Goal: Task Accomplishment & Management: Complete application form

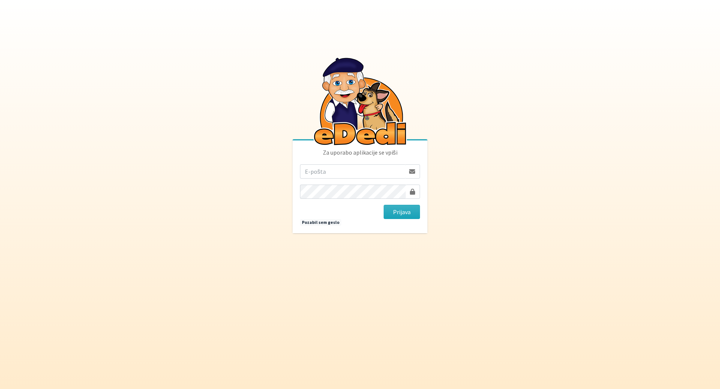
click at [361, 168] on input "email" at bounding box center [352, 172] width 105 height 14
type input "[EMAIL_ADDRESS][DOMAIN_NAME]"
click at [383, 205] on button "Prijava" at bounding box center [401, 212] width 36 height 14
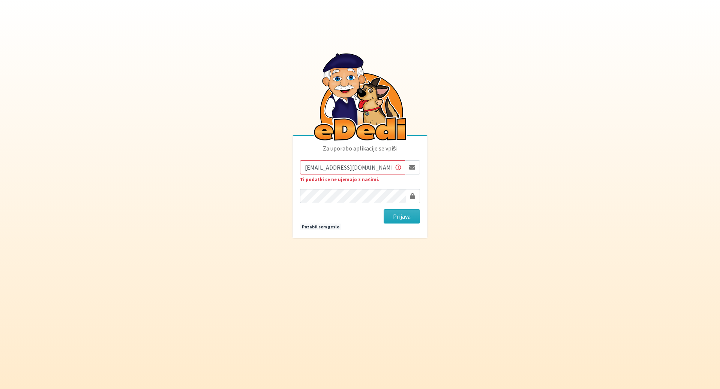
drag, startPoint x: 347, startPoint y: 167, endPoint x: 695, endPoint y: 218, distance: 351.8
click at [661, 206] on body "Za uporabo aplikacije se vpiši mateja.nolimal@gmail.com Ti podatki se ne ujemaj…" at bounding box center [360, 194] width 720 height 389
type input "mateja.nolimal@erps.si"
click at [383, 210] on button "Prijava" at bounding box center [401, 217] width 36 height 14
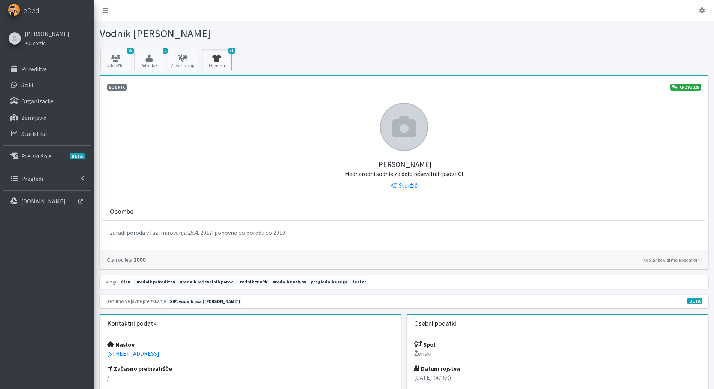
click at [217, 60] on icon at bounding box center [216, 58] width 25 height 7
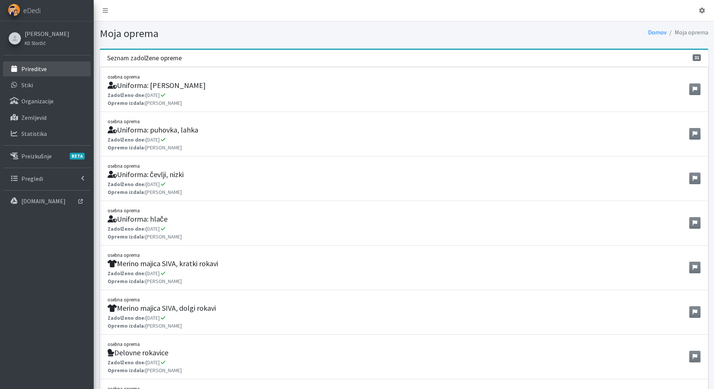
click at [30, 65] on p "Prireditve" at bounding box center [33, 68] width 25 height 7
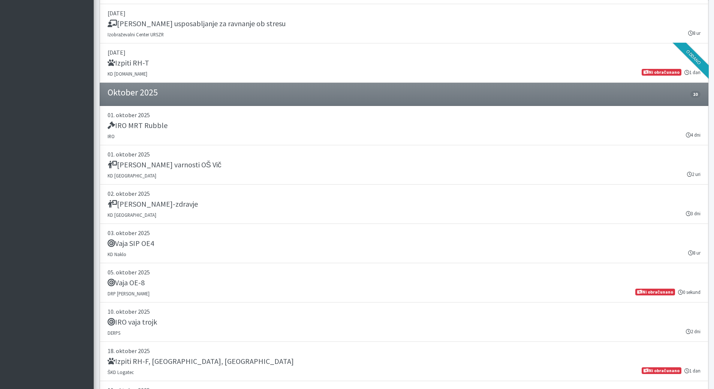
scroll to position [1424, 0]
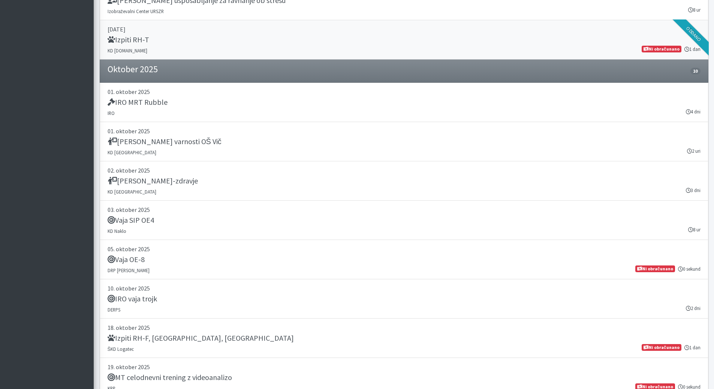
click at [163, 38] on div "Izpiti RH-T" at bounding box center [404, 40] width 593 height 10
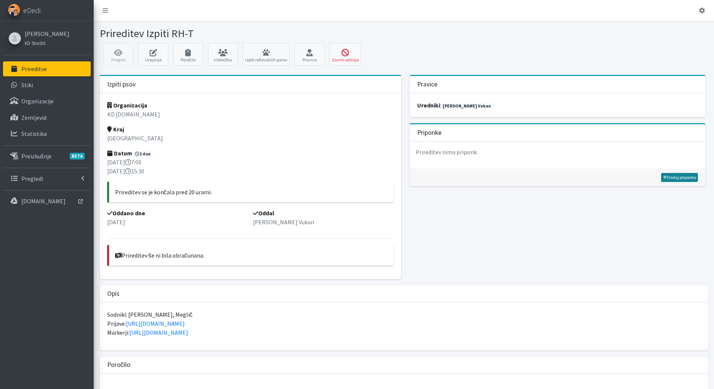
click at [692, 178] on link "Dodaj priponko" at bounding box center [679, 177] width 37 height 9
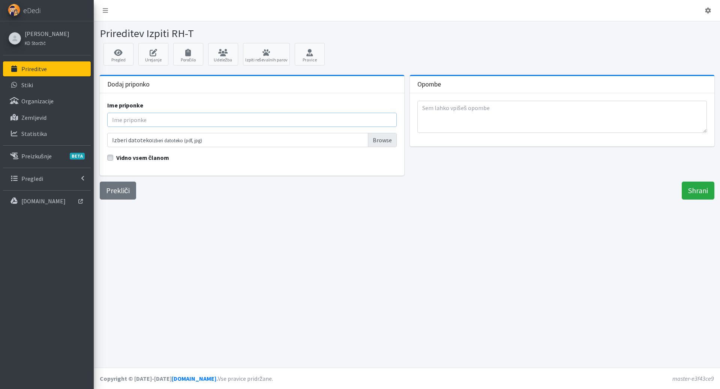
click at [186, 117] on input "Ime priponke" at bounding box center [251, 120] width 289 height 14
type input "Zbirnik rezultatov - zunanji"
click at [377, 141] on input "Izberi datoteko Izberi datoteko (pdf, jpg)" at bounding box center [251, 140] width 289 height 14
type input "C:\fakepath\Scan2025-09-29_112222.pdf"
click at [686, 189] on input "Shrani" at bounding box center [697, 191] width 33 height 18
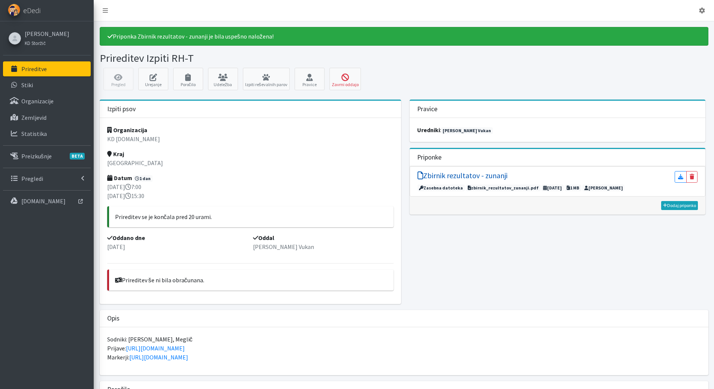
click at [446, 175] on h5 "Zbirnik rezultatov - zunanji" at bounding box center [463, 175] width 90 height 9
click at [666, 204] on icon at bounding box center [665, 206] width 4 height 4
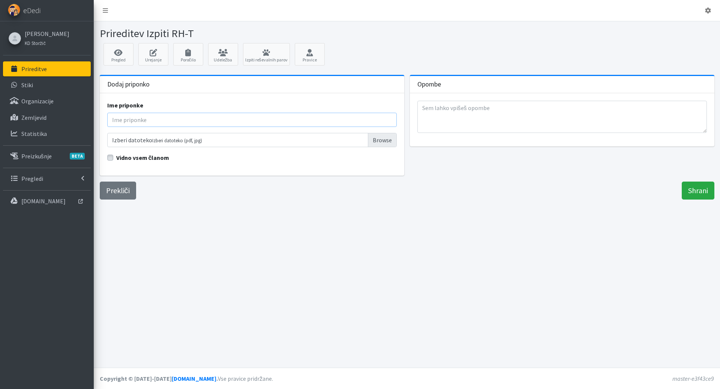
click at [190, 120] on input "Ime priponke" at bounding box center [251, 120] width 289 height 14
type input "Zbirnik rezultatov"
click at [373, 139] on input "Izberi datoteko Izberi datoteko (pdf, jpg)" at bounding box center [251, 140] width 289 height 14
type input "C:\fakepath\Scan2025-09-29_112404.pdf"
click at [697, 193] on input "Shrani" at bounding box center [697, 191] width 33 height 18
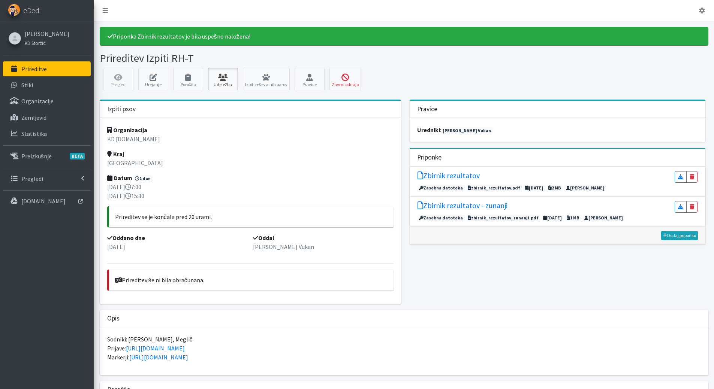
click at [224, 80] on icon at bounding box center [222, 77] width 25 height 7
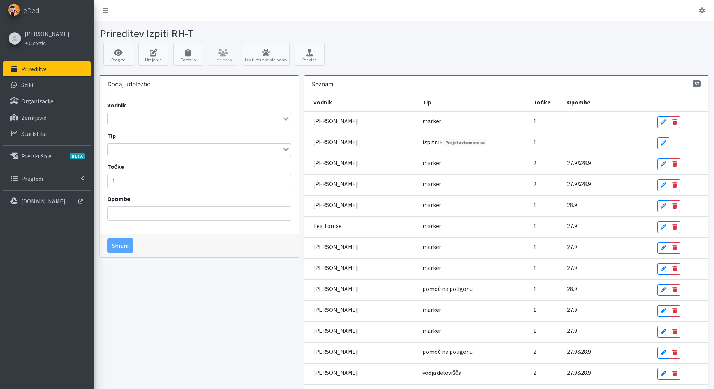
click at [182, 120] on input "Search for option" at bounding box center [194, 119] width 173 height 9
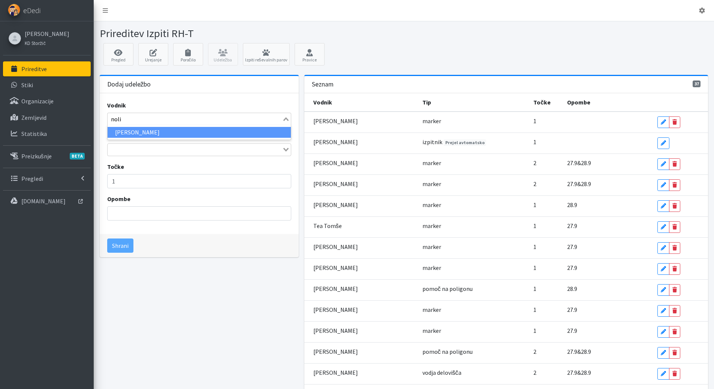
type input "nolim"
click at [181, 132] on li "[PERSON_NAME]" at bounding box center [199, 132] width 183 height 11
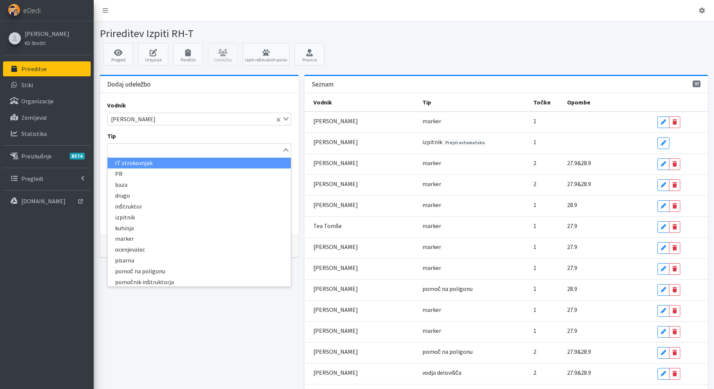
click at [178, 148] on input "Search for option" at bounding box center [194, 149] width 173 height 9
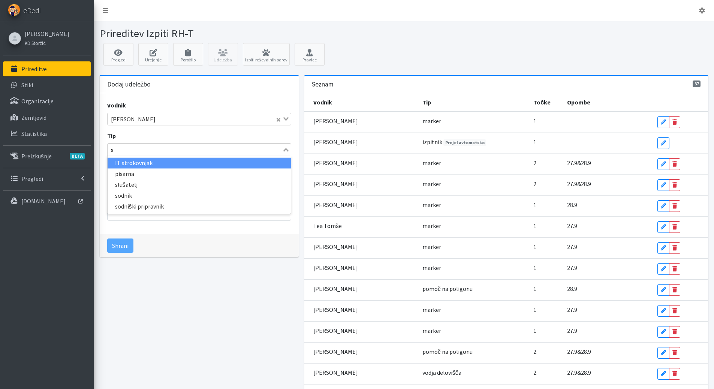
type input "so"
click at [138, 162] on li "sodnik" at bounding box center [199, 163] width 183 height 11
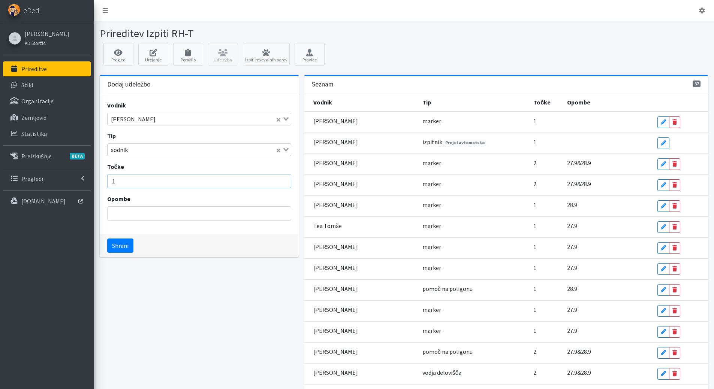
drag, startPoint x: 117, startPoint y: 181, endPoint x: 96, endPoint y: 176, distance: 21.6
type input "3"
type input "2"
click at [126, 249] on button "Shrani" at bounding box center [120, 246] width 26 height 14
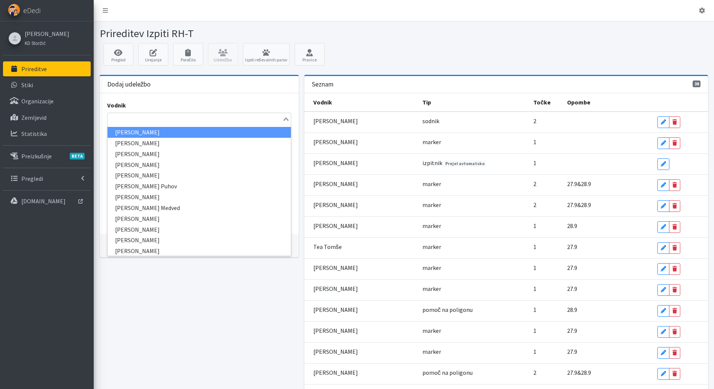
click at [158, 118] on input "Search for option" at bounding box center [194, 119] width 173 height 9
type input "meg"
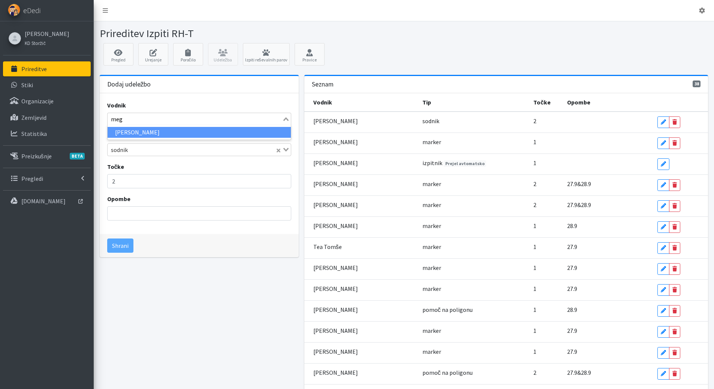
click at [144, 134] on li "[PERSON_NAME]" at bounding box center [199, 132] width 183 height 11
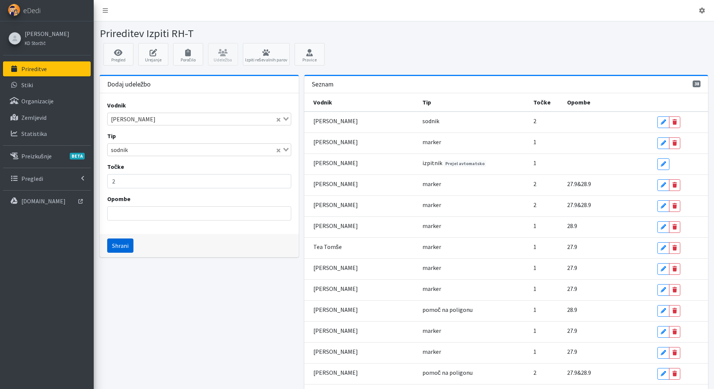
click at [123, 241] on button "Shrani" at bounding box center [120, 246] width 26 height 14
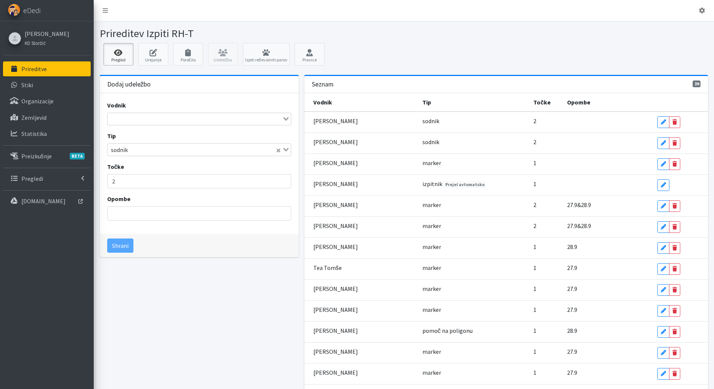
click at [125, 57] on link "Pregled" at bounding box center [118, 54] width 30 height 22
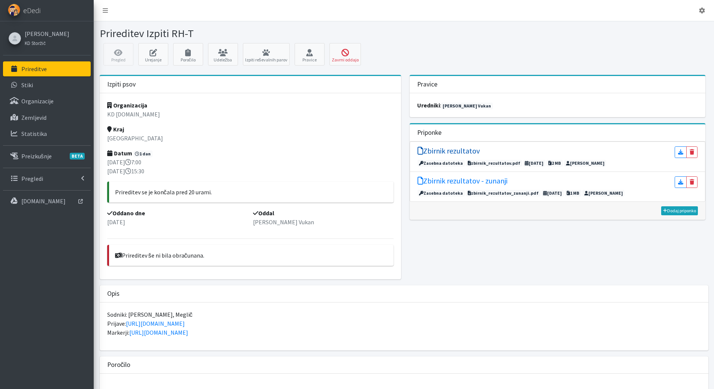
click at [433, 150] on h5 "Zbirnik rezultatov" at bounding box center [449, 151] width 62 height 9
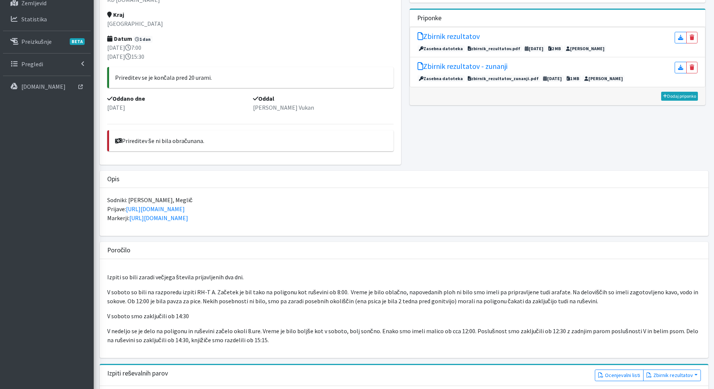
scroll to position [112, 0]
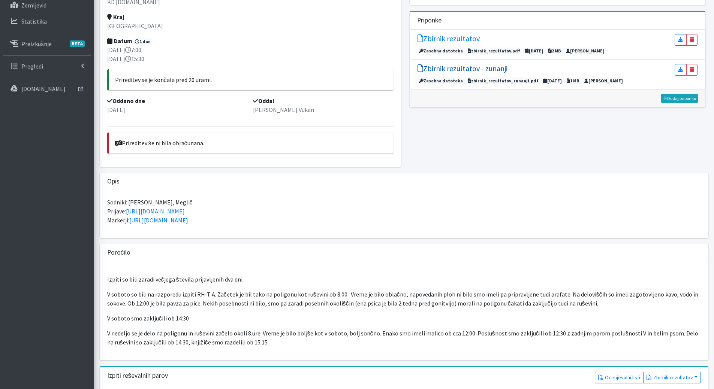
click at [458, 68] on h5 "Zbirnik rezultatov - zunanji" at bounding box center [463, 68] width 90 height 9
click at [477, 72] on h5 "Zbirnik rezultatov - zunanji" at bounding box center [463, 68] width 90 height 9
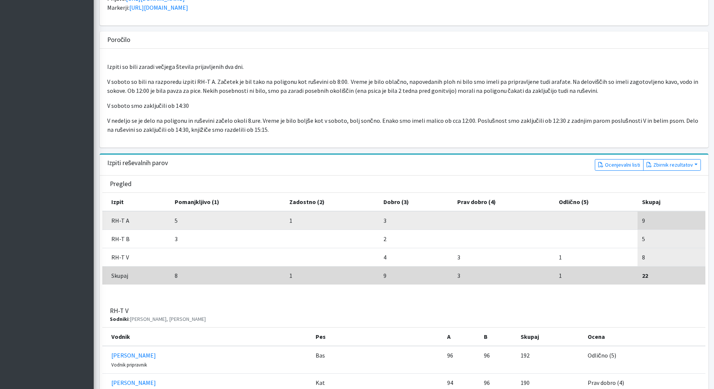
scroll to position [412, 0]
